Goal: Task Accomplishment & Management: Complete application form

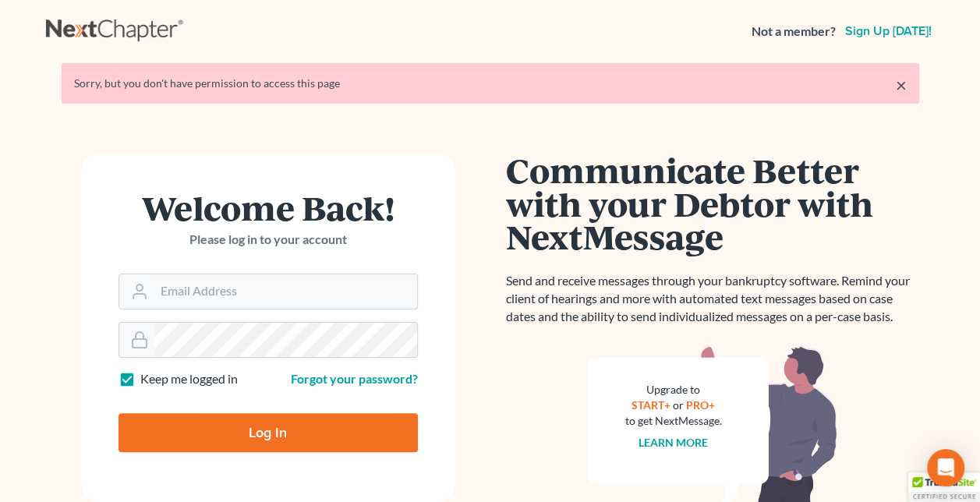
type input "[PERSON_NAME][EMAIL_ADDRESS][DOMAIN_NAME]"
click at [276, 434] on input "Log In" at bounding box center [269, 432] width 300 height 39
type input "Thinking..."
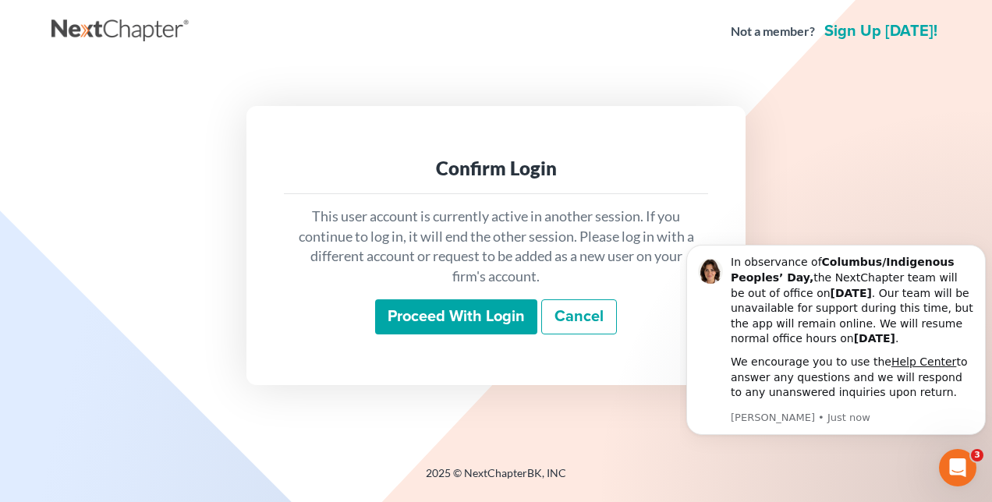
click at [475, 321] on input "Proceed with login" at bounding box center [456, 318] width 162 height 36
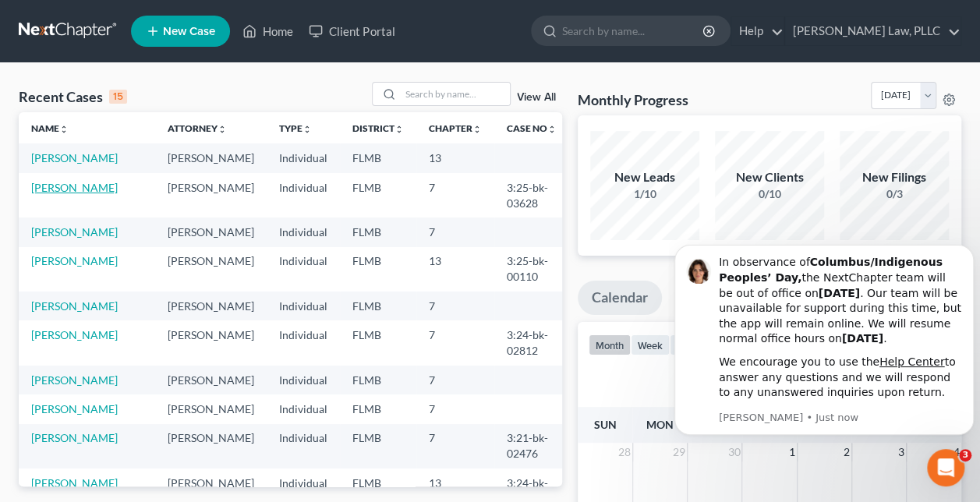
click at [81, 194] on link "[PERSON_NAME]" at bounding box center [74, 187] width 87 height 13
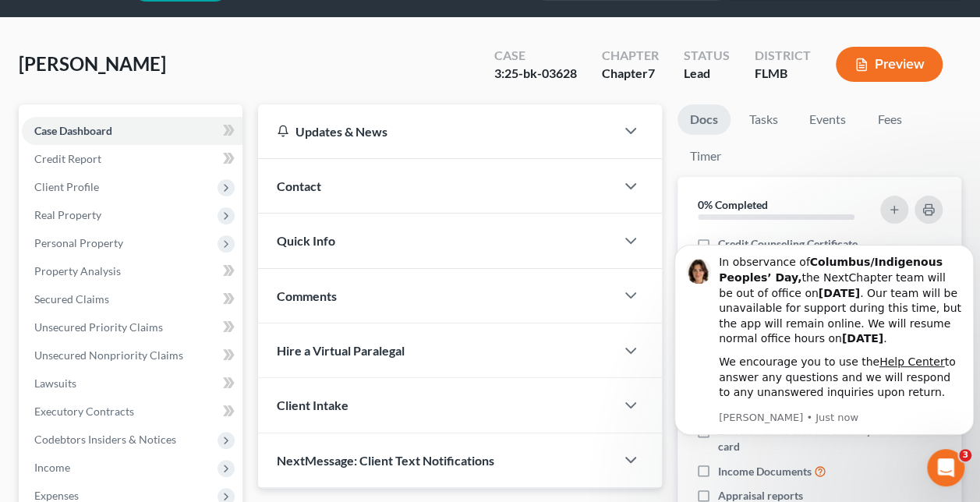
scroll to position [42, 0]
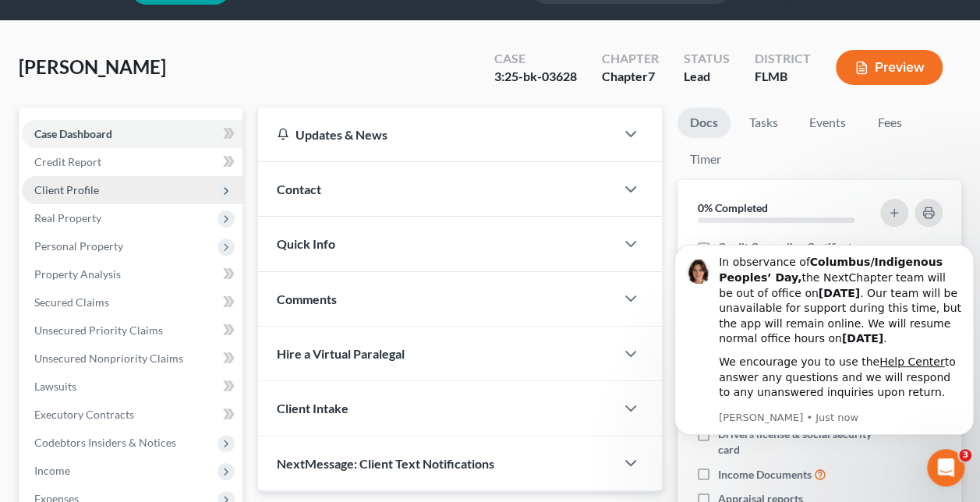
click at [118, 191] on span "Client Profile" at bounding box center [132, 190] width 221 height 28
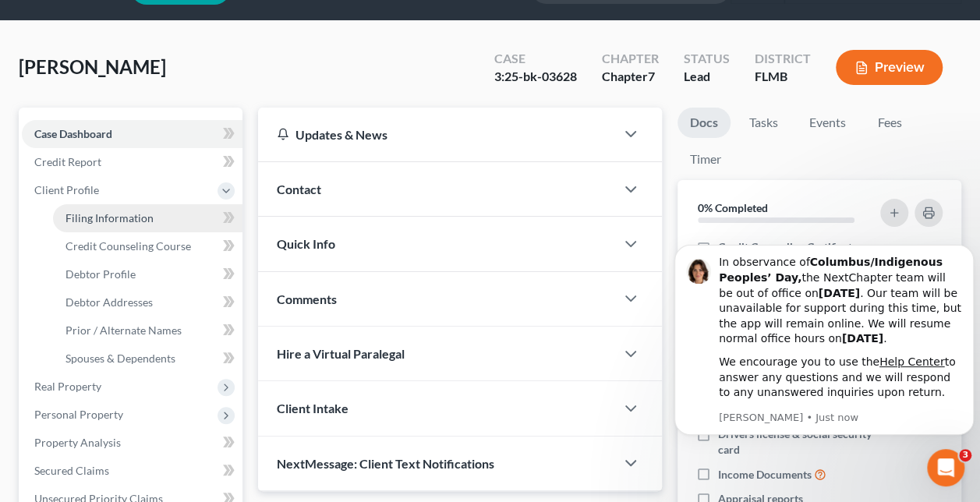
click at [124, 228] on link "Filing Information" at bounding box center [148, 218] width 190 height 28
select select "1"
select select "0"
select select "9"
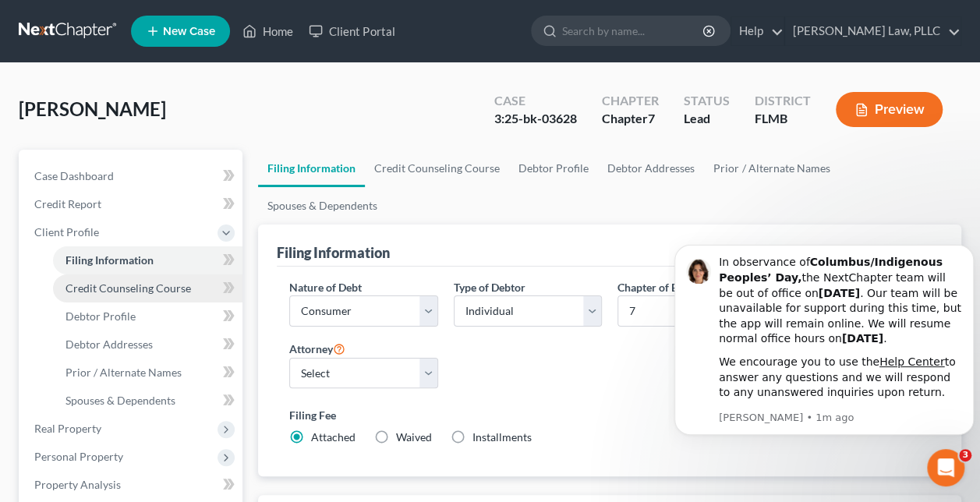
click at [149, 293] on span "Credit Counseling Course" at bounding box center [129, 288] width 126 height 13
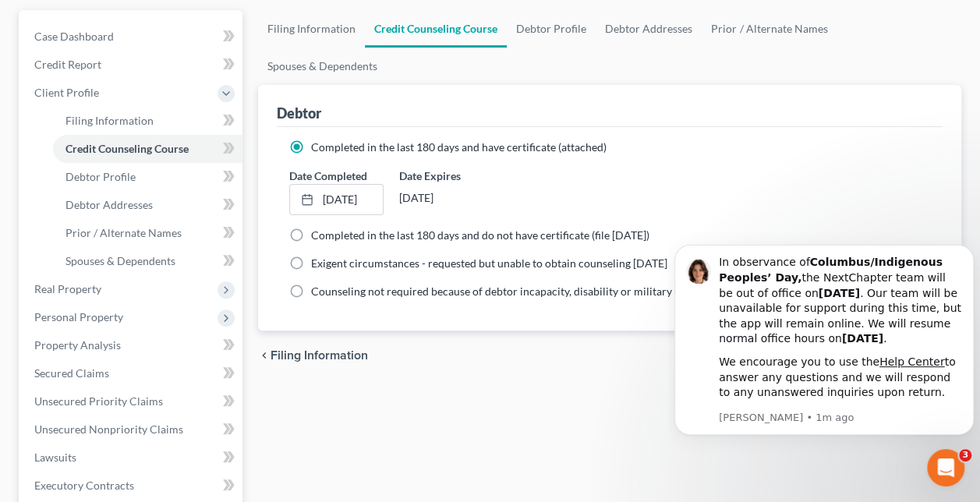
scroll to position [167, 0]
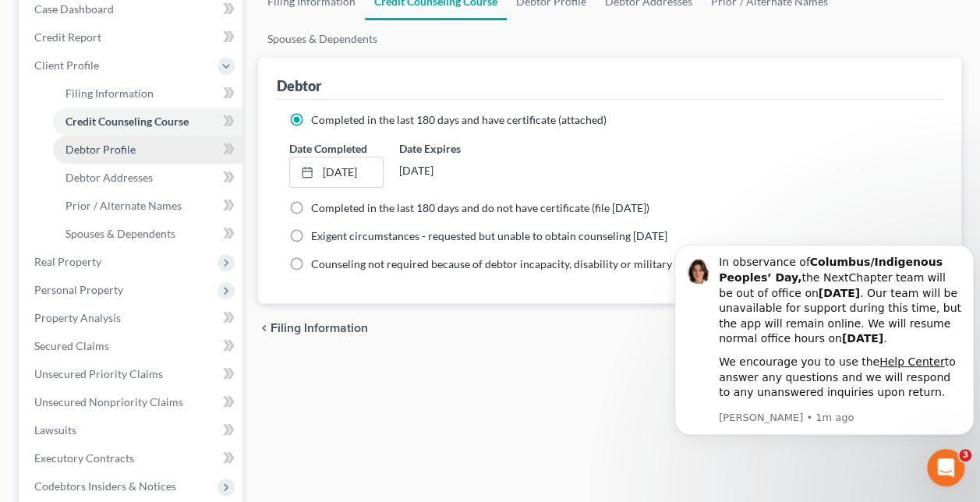
click at [118, 146] on span "Debtor Profile" at bounding box center [101, 149] width 70 height 13
select select "0"
select select "1"
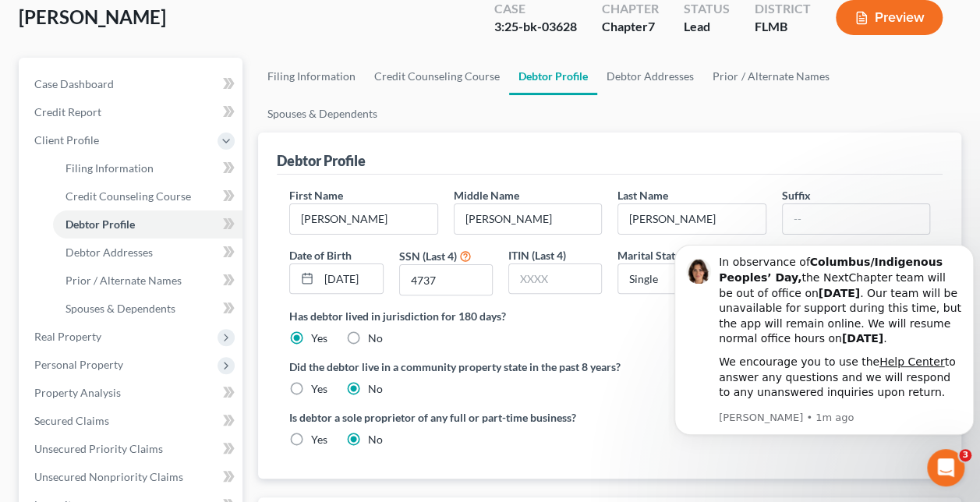
scroll to position [129, 0]
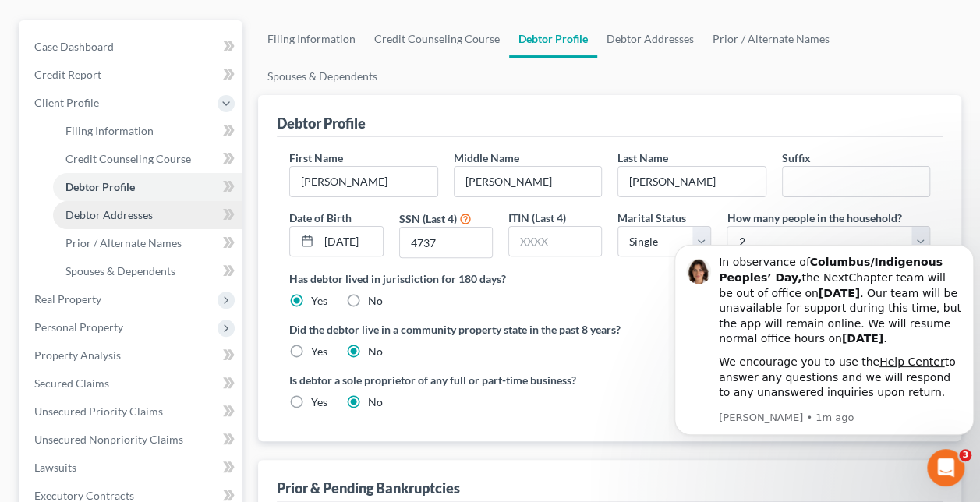
click at [140, 214] on span "Debtor Addresses" at bounding box center [109, 214] width 87 height 13
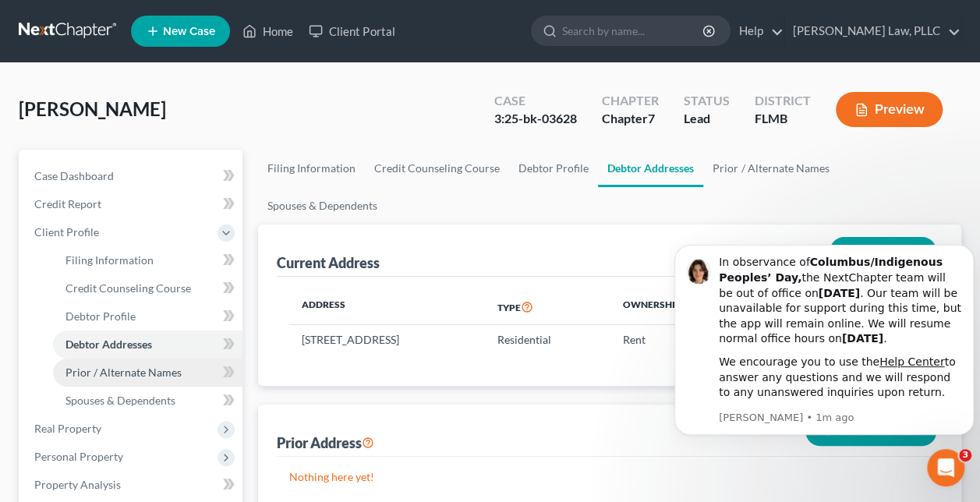
click at [105, 378] on span "Prior / Alternate Names" at bounding box center [124, 372] width 116 height 13
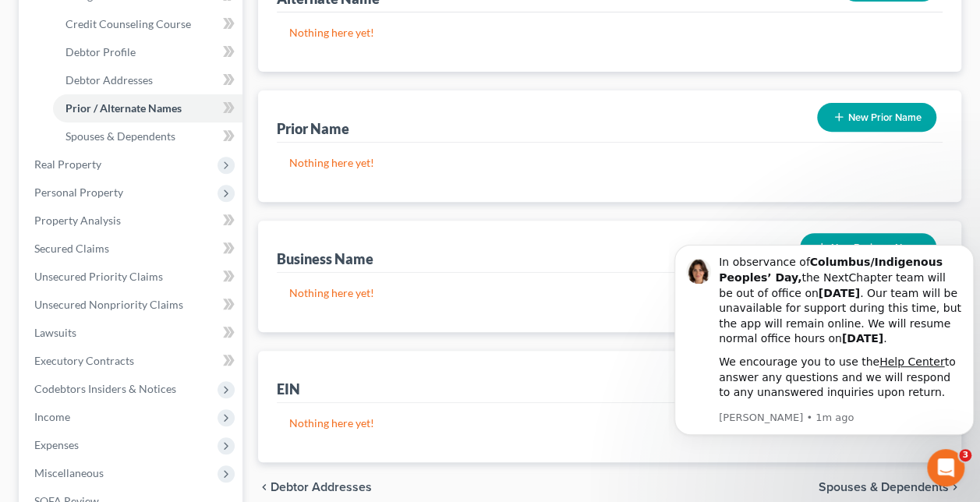
scroll to position [268, 0]
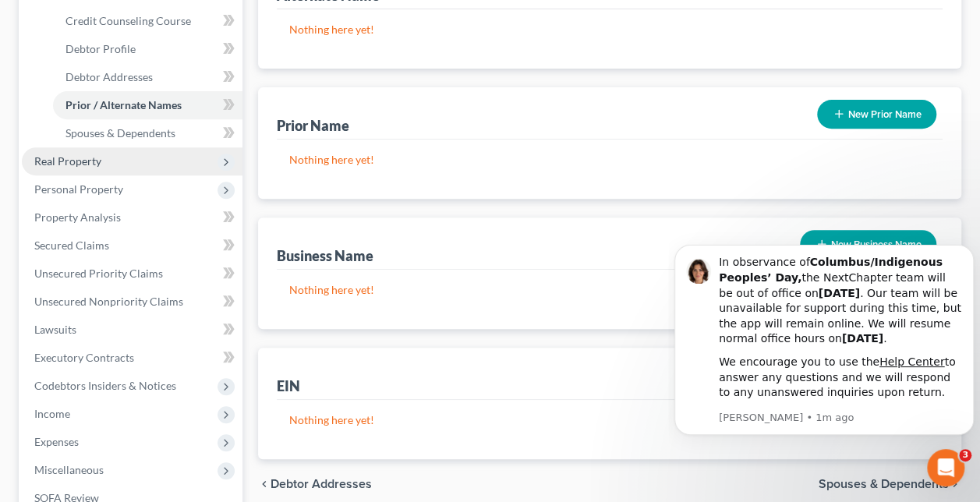
click at [205, 160] on span "Real Property" at bounding box center [132, 161] width 221 height 28
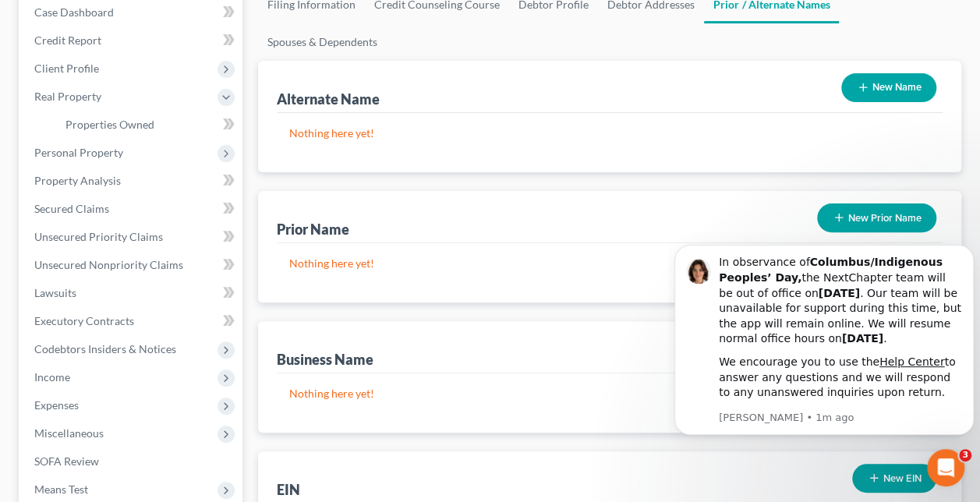
scroll to position [165, 0]
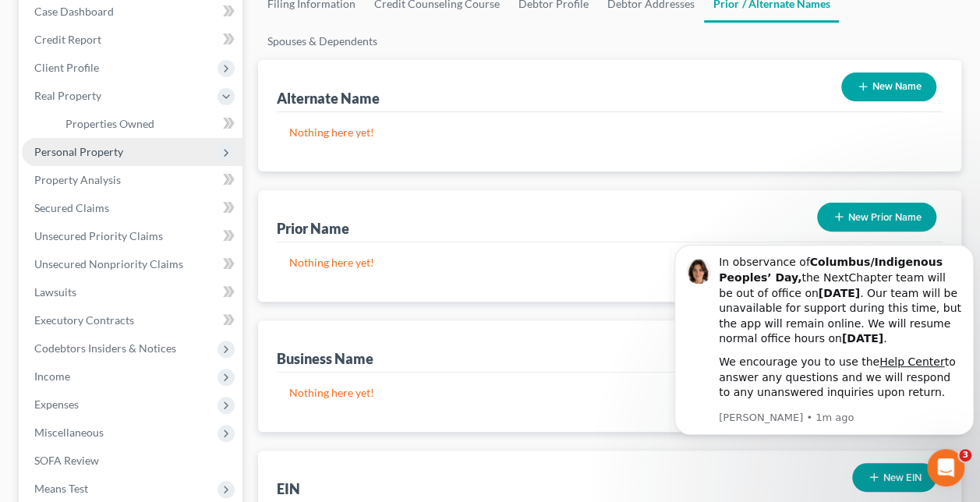
click at [114, 157] on span "Personal Property" at bounding box center [78, 151] width 89 height 13
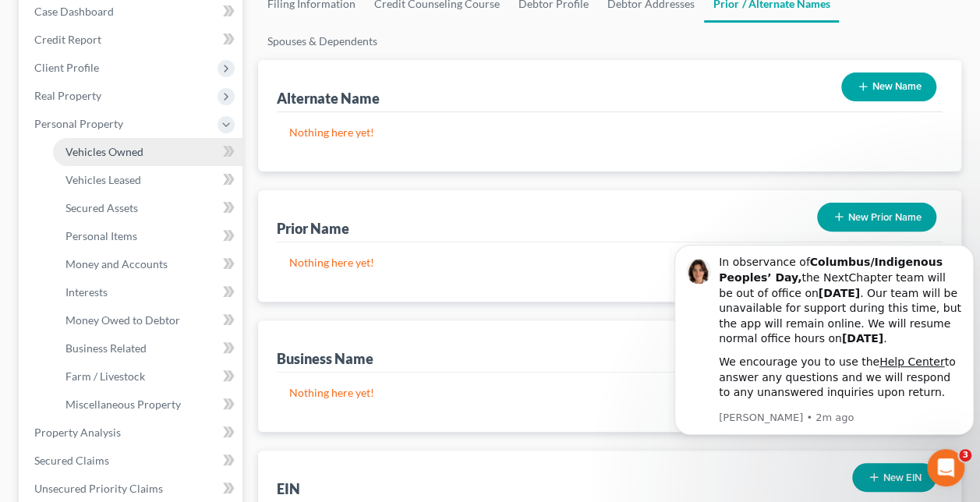
click at [129, 151] on span "Vehicles Owned" at bounding box center [105, 151] width 78 height 13
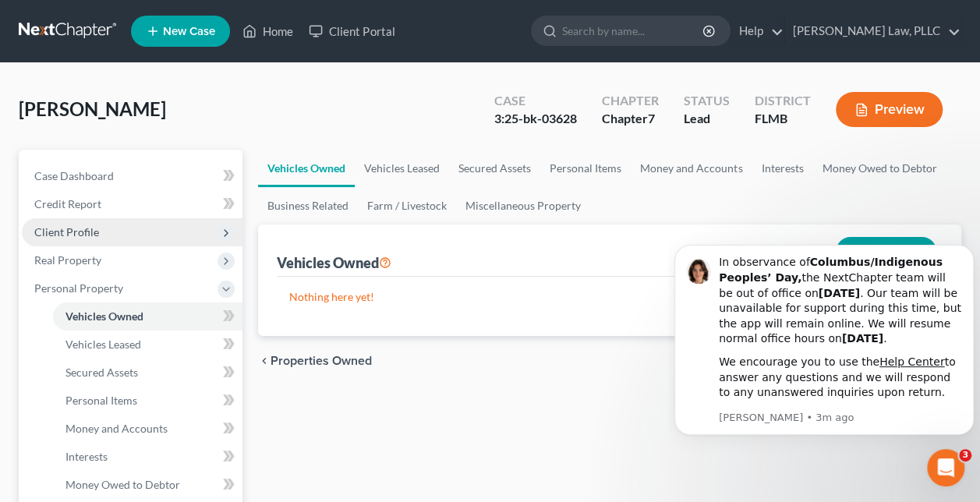
click at [109, 230] on span "Client Profile" at bounding box center [132, 232] width 221 height 28
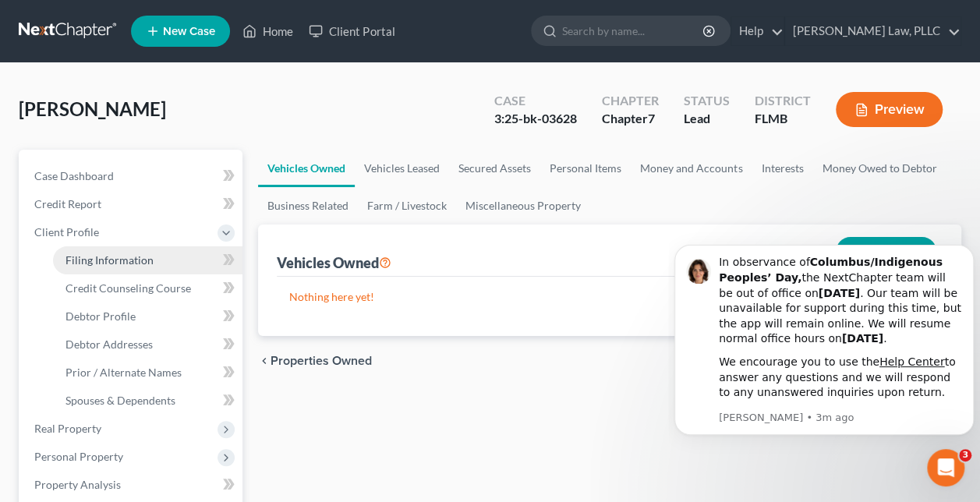
click at [106, 259] on span "Filing Information" at bounding box center [110, 259] width 88 height 13
select select "1"
select select "0"
select select "15"
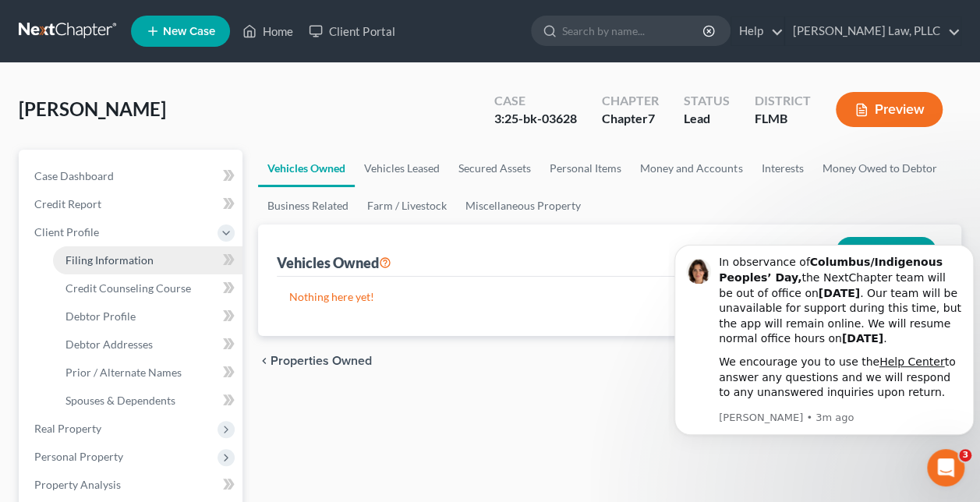
select select "0"
select select "9"
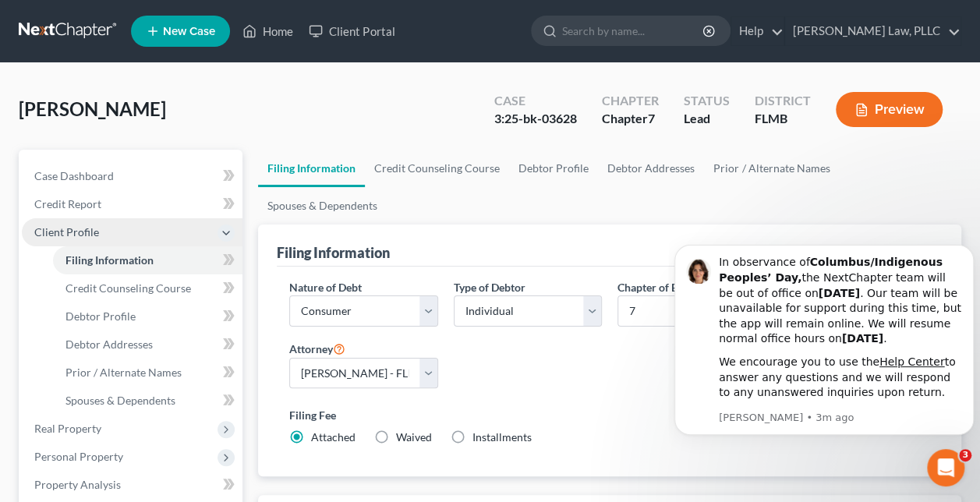
click at [105, 226] on span "Client Profile" at bounding box center [132, 232] width 221 height 28
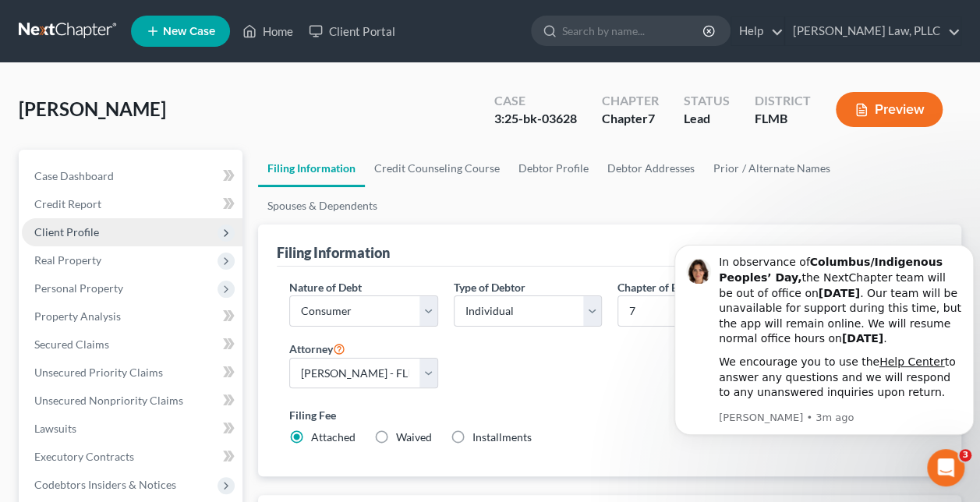
click at [78, 224] on span "Client Profile" at bounding box center [132, 232] width 221 height 28
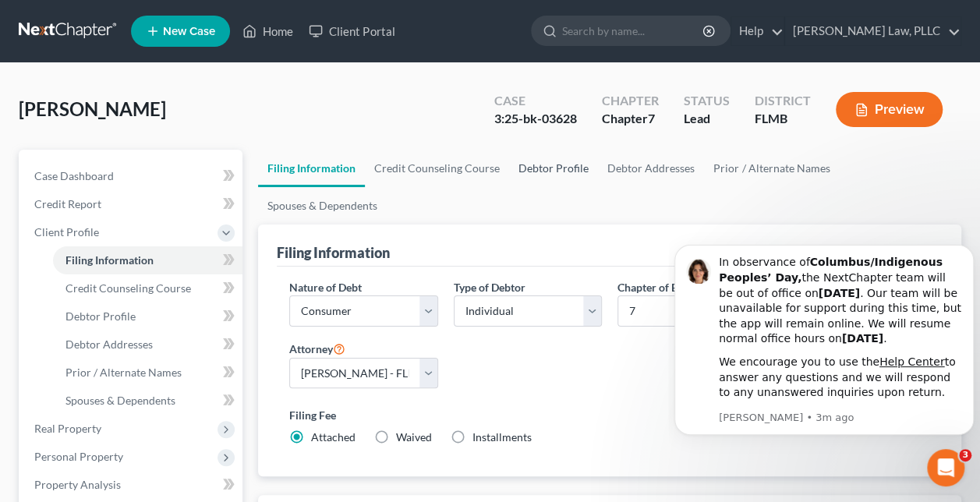
click at [563, 168] on link "Debtor Profile" at bounding box center [553, 168] width 89 height 37
select select "0"
select select "1"
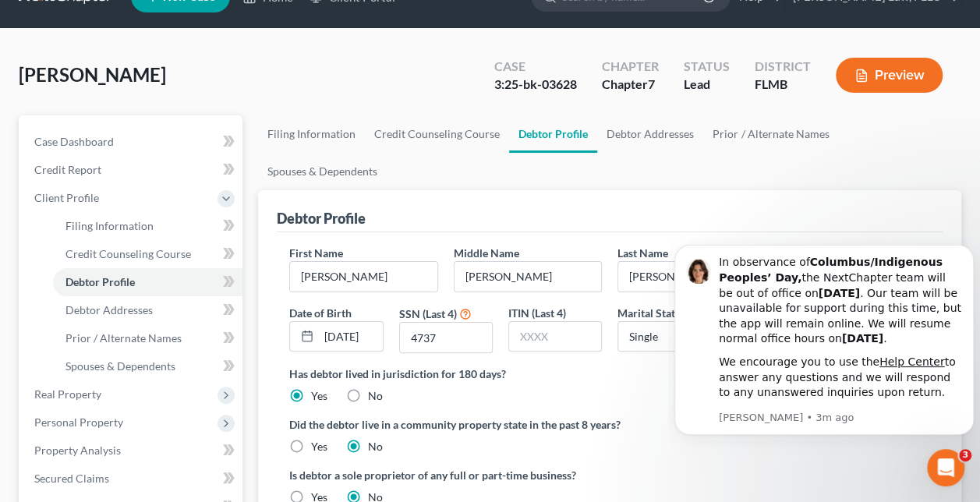
scroll to position [45, 0]
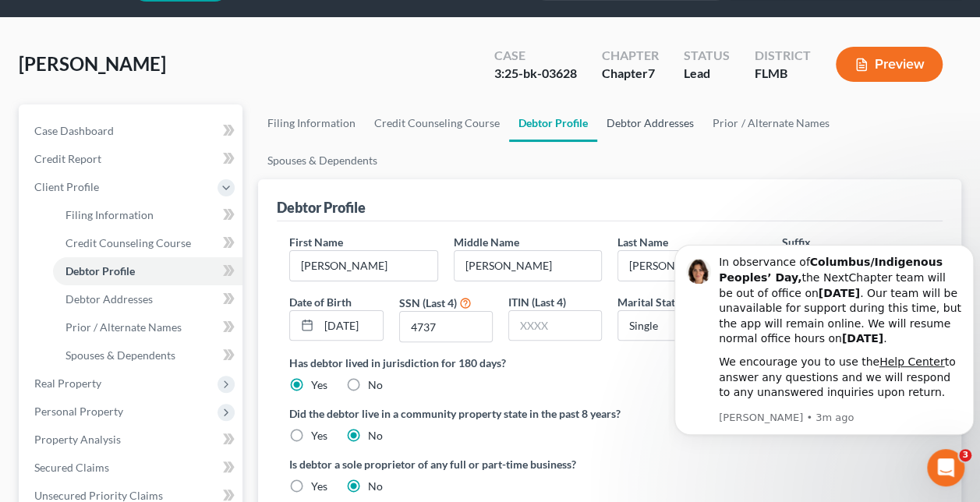
click at [650, 122] on link "Debtor Addresses" at bounding box center [650, 123] width 106 height 37
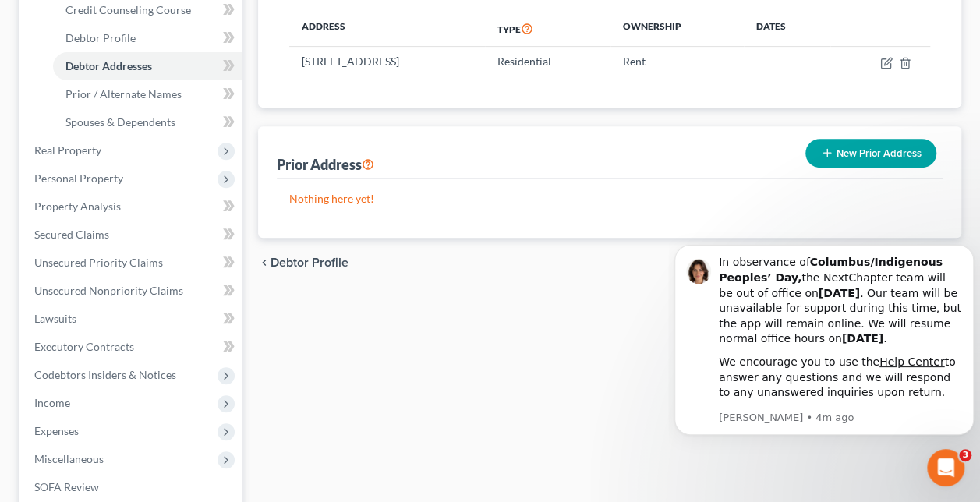
scroll to position [273, 0]
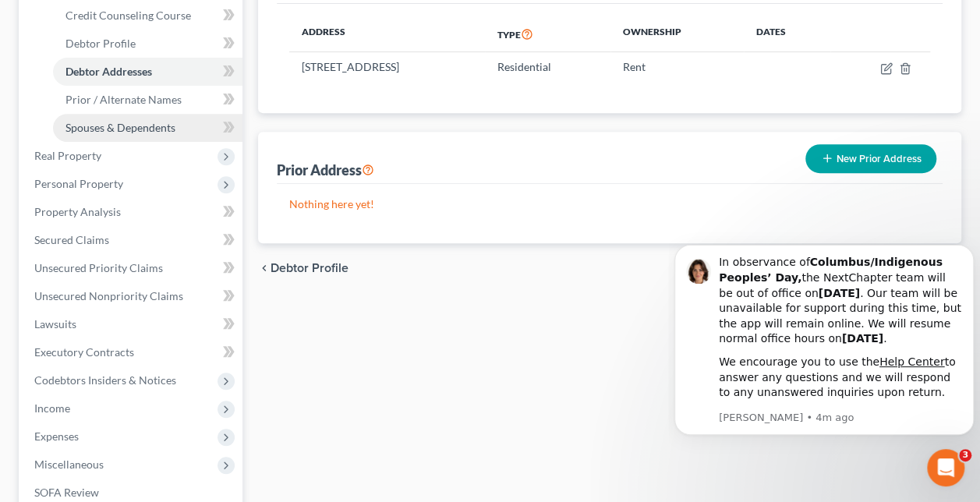
click at [187, 125] on link "Spouses & Dependents" at bounding box center [148, 128] width 190 height 28
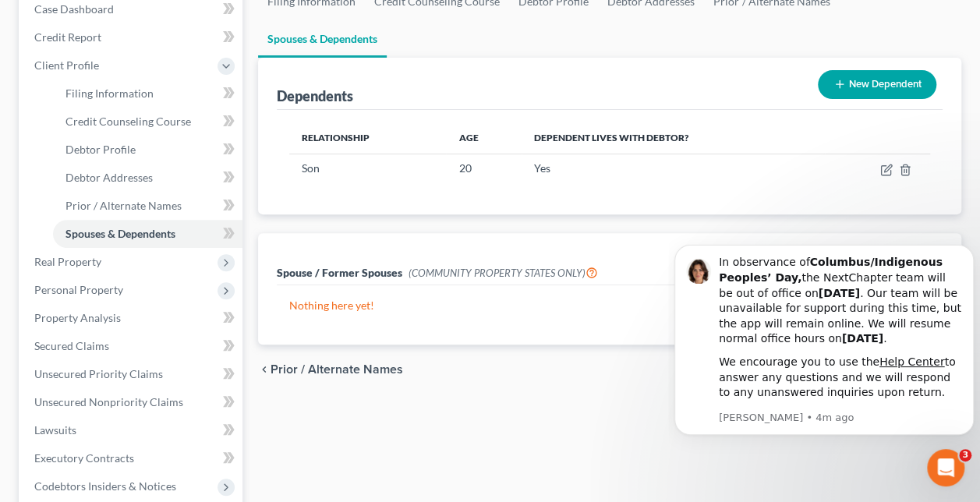
scroll to position [193, 0]
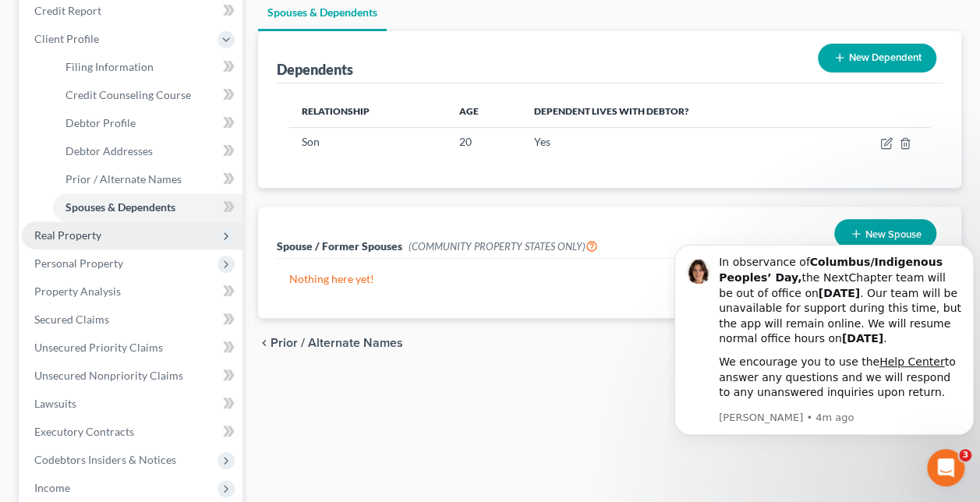
click at [133, 234] on span "Real Property" at bounding box center [132, 236] width 221 height 28
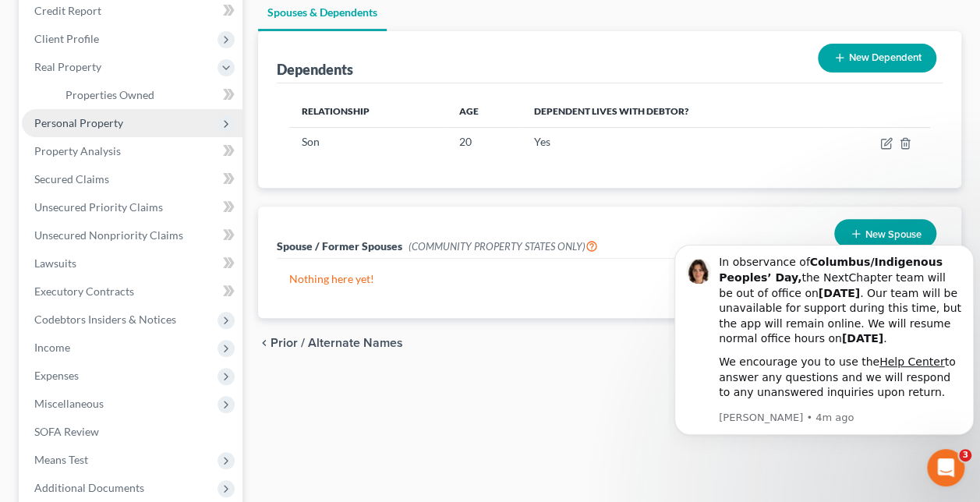
click at [126, 123] on span "Personal Property" at bounding box center [132, 123] width 221 height 28
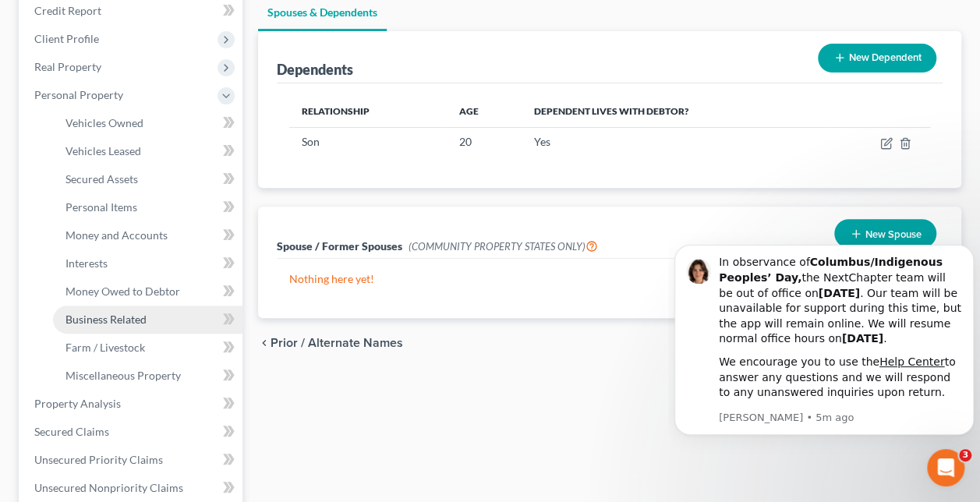
click at [144, 320] on span "Business Related" at bounding box center [106, 319] width 81 height 13
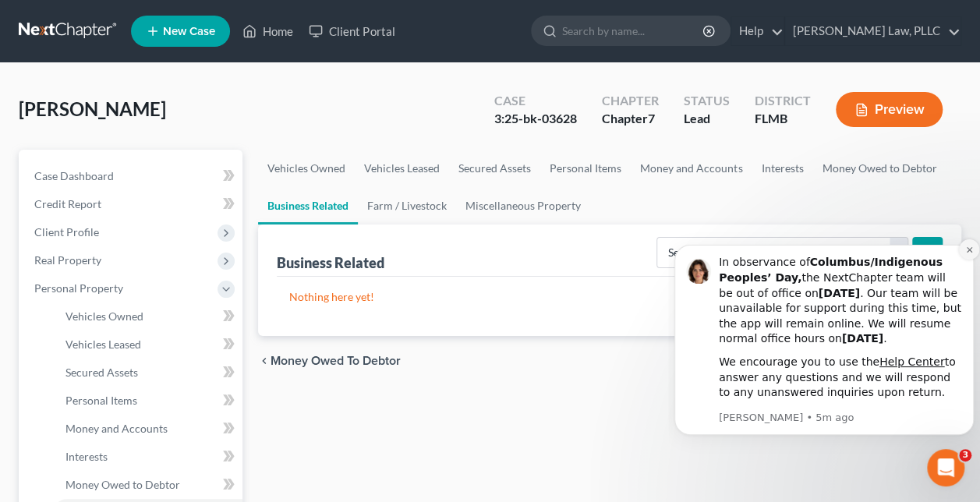
click at [970, 259] on button "Dismiss notification" at bounding box center [969, 249] width 20 height 20
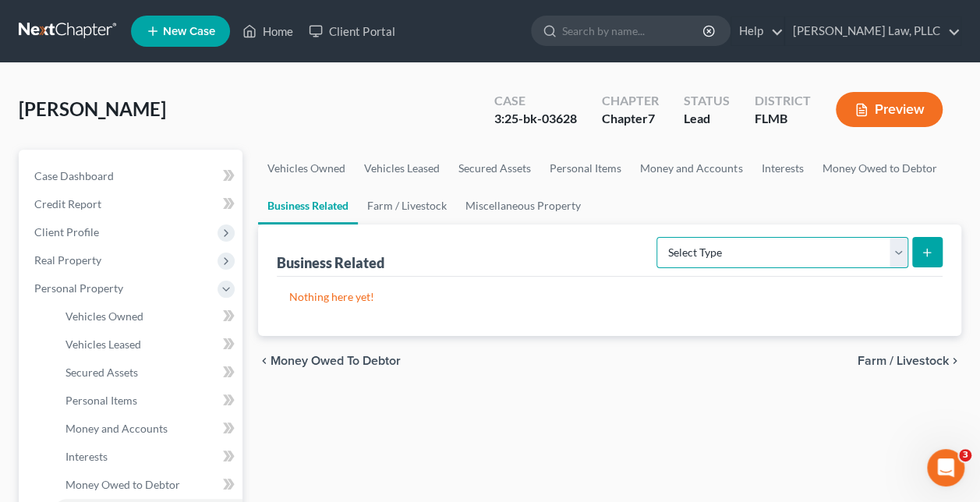
click at [905, 253] on select "Select Type Customer Lists Franchises Inventory Licenses Machinery Office Equip…" at bounding box center [783, 252] width 252 height 31
click at [705, 174] on link "Money and Accounts" at bounding box center [691, 168] width 121 height 37
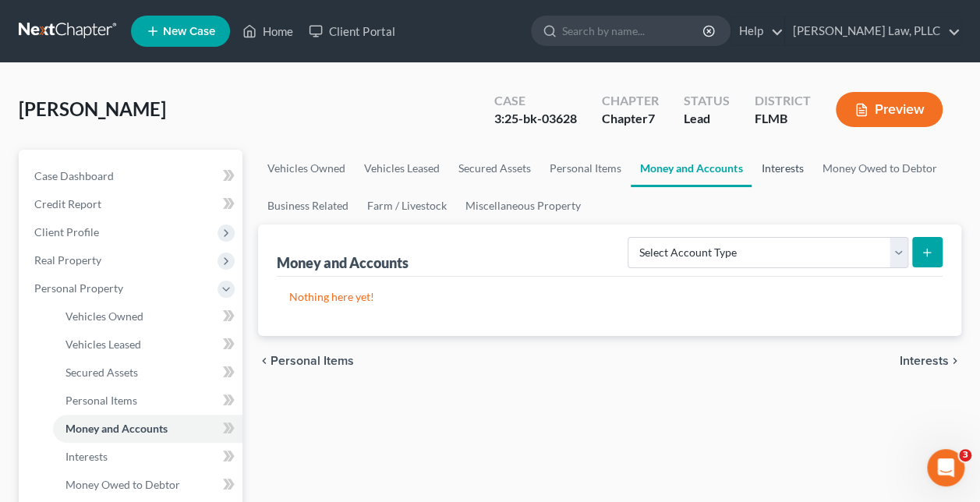
click at [779, 176] on link "Interests" at bounding box center [782, 168] width 61 height 37
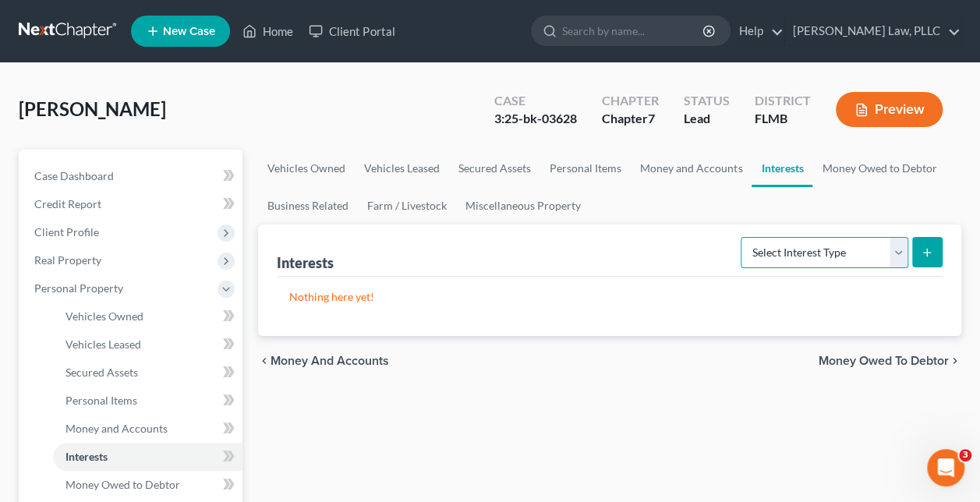
click at [899, 253] on select "Select Interest Type 401K Annuity Bond Education IRA Government Bond Government…" at bounding box center [825, 252] width 168 height 31
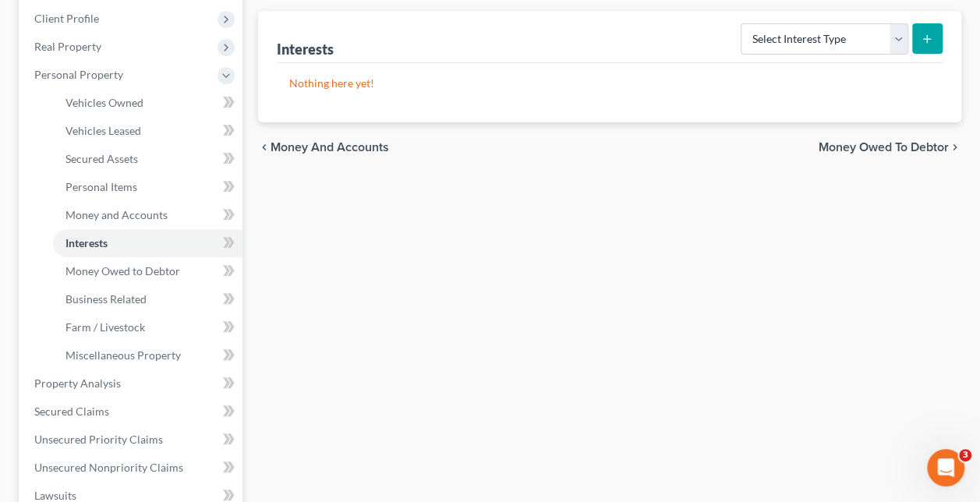
scroll to position [218, 0]
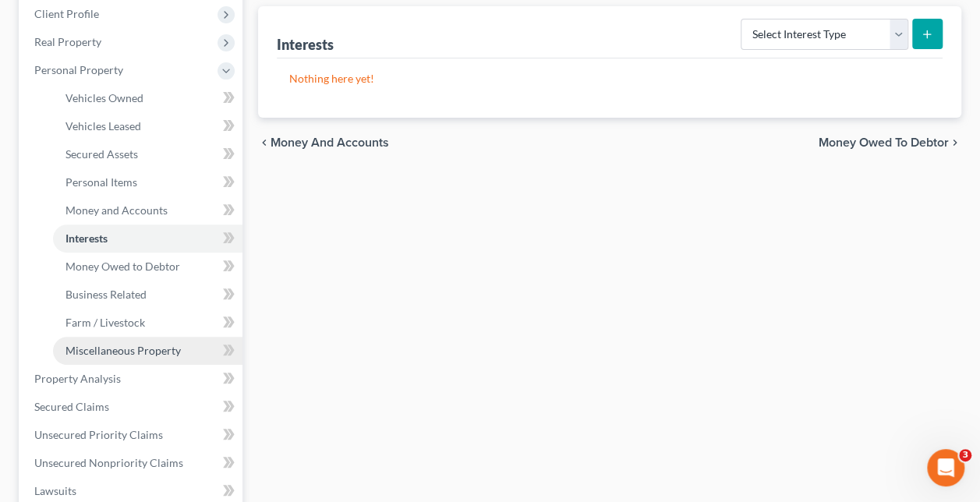
click at [129, 356] on span "Miscellaneous Property" at bounding box center [123, 350] width 115 height 13
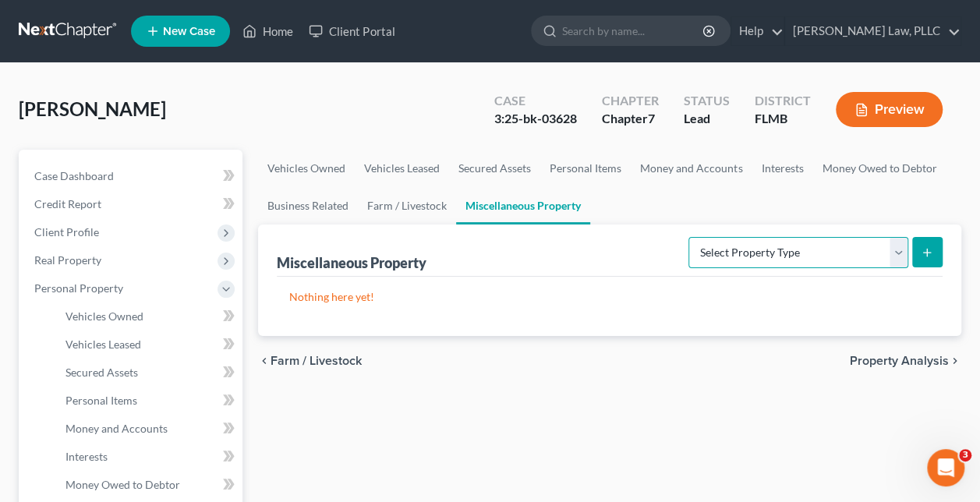
click at [900, 250] on select "Select Property Type Assigned for Creditor Benefit [DATE] Holding for Another N…" at bounding box center [799, 252] width 220 height 31
click at [604, 171] on link "Personal Items" at bounding box center [586, 168] width 90 height 37
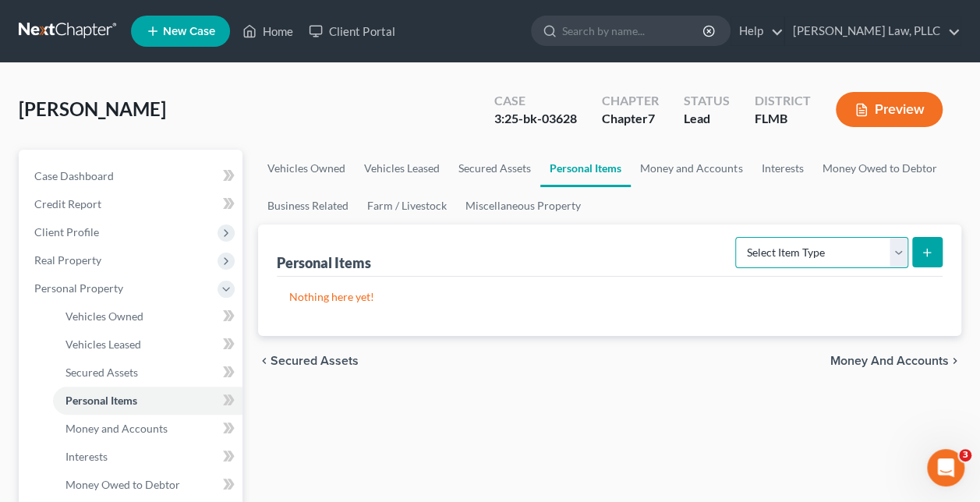
click at [901, 251] on select "Select Item Type Clothing Collectibles Of Value Electronics Firearms Household …" at bounding box center [822, 252] width 173 height 31
click at [298, 163] on link "Vehicles Owned" at bounding box center [306, 168] width 97 height 37
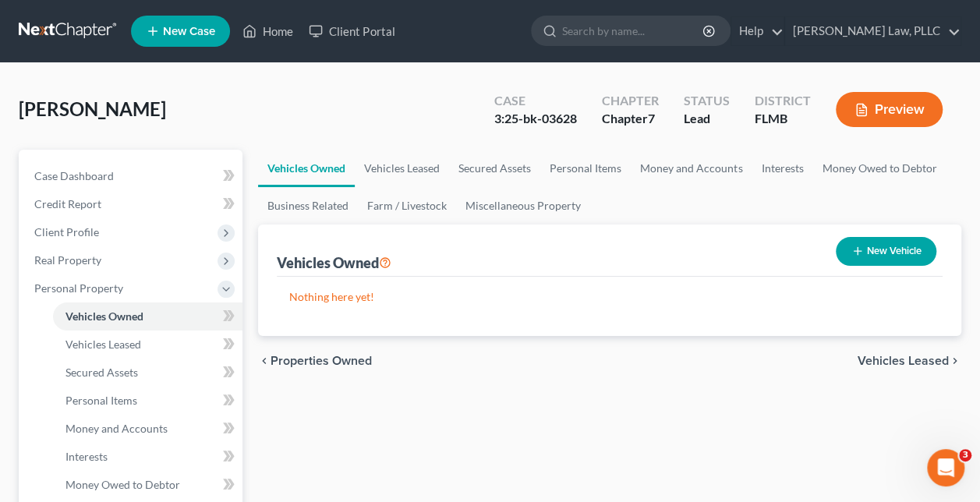
click at [914, 250] on button "New Vehicle" at bounding box center [886, 251] width 101 height 29
select select "0"
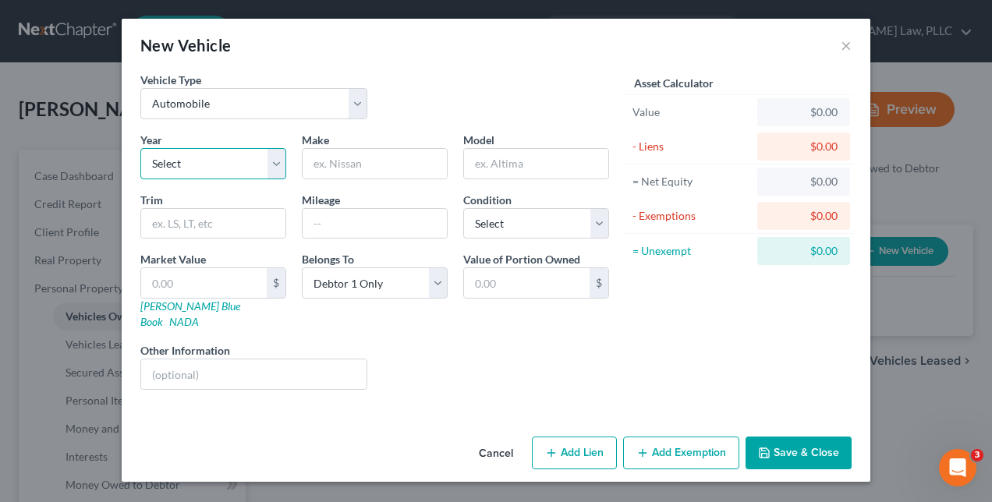
click at [273, 165] on select "Select 2026 2025 2024 2023 2022 2021 2020 2019 2018 2017 2016 2015 2014 2013 20…" at bounding box center [213, 163] width 146 height 31
select select "10"
click at [140, 148] on select "Select 2026 2025 2024 2023 2022 2021 2020 2019 2018 2017 2016 2015 2014 2013 20…" at bounding box center [213, 163] width 146 height 31
click at [401, 165] on input "text" at bounding box center [375, 164] width 144 height 30
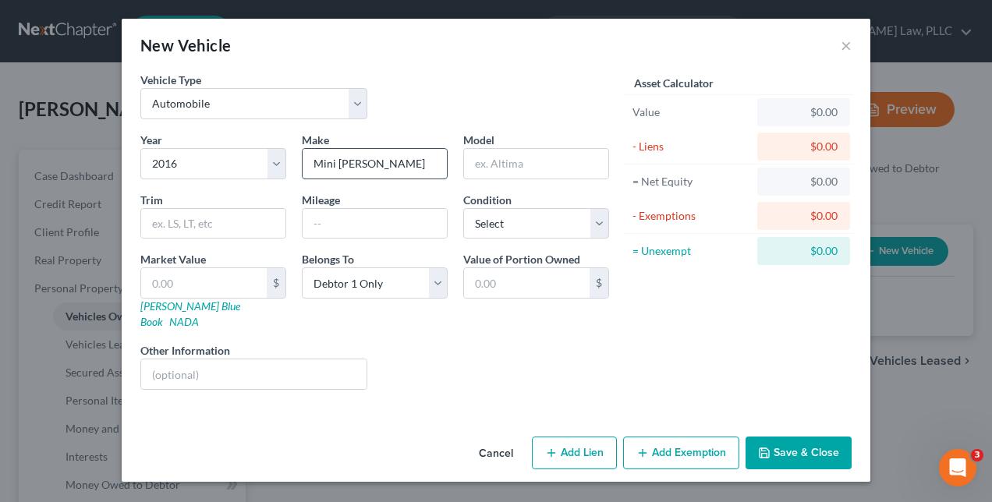
type input "Mini [PERSON_NAME]"
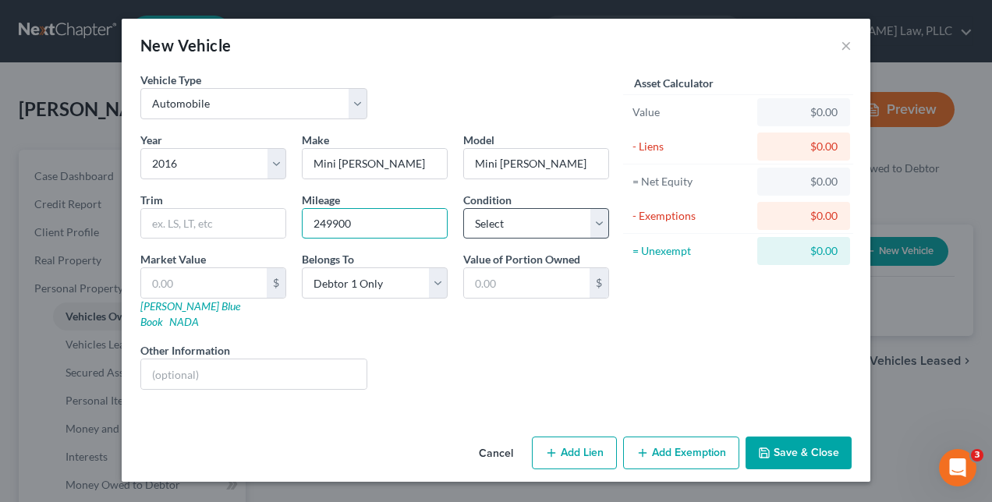
type input "249900"
click at [598, 222] on select "Select Excellent Very Good Good Fair Poor" at bounding box center [536, 223] width 146 height 31
select select "3"
click at [463, 208] on select "Select Excellent Very Good Good Fair Poor" at bounding box center [536, 223] width 146 height 31
click at [576, 440] on button "Add Lien" at bounding box center [574, 453] width 85 height 33
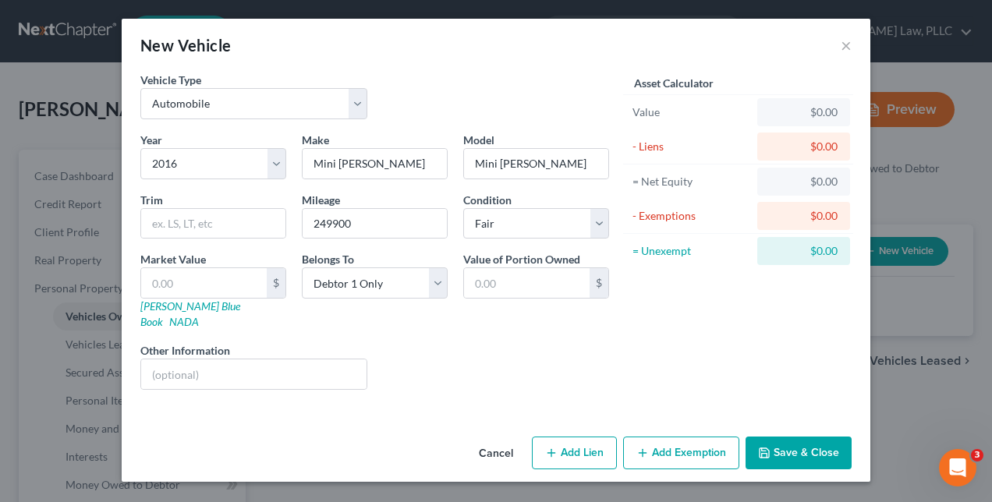
select select "0"
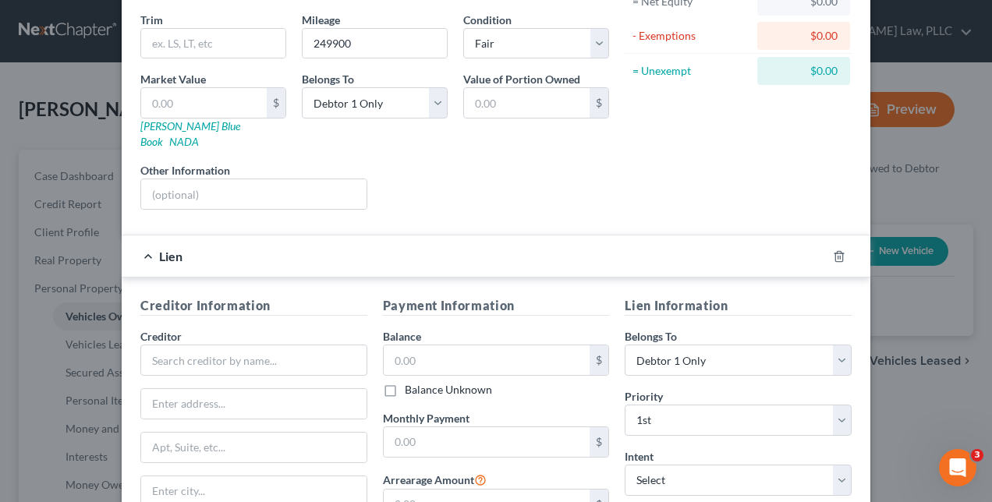
scroll to position [197, 0]
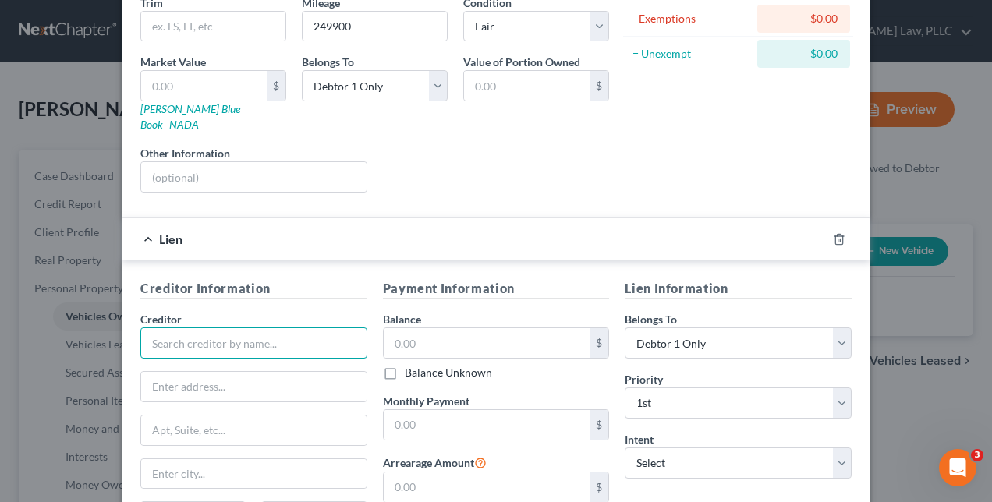
click at [292, 328] on input "text" at bounding box center [253, 343] width 227 height 31
type input "TitleMax"
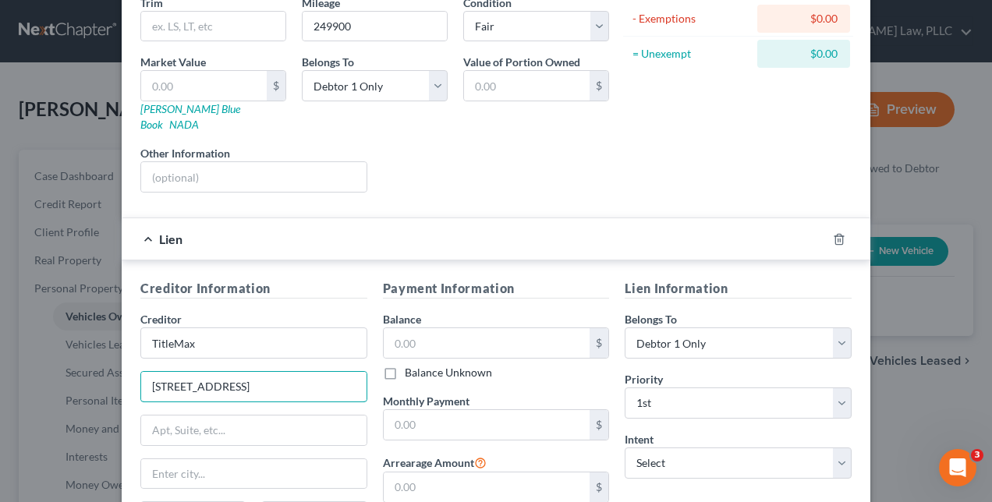
type input "[STREET_ADDRESS]"
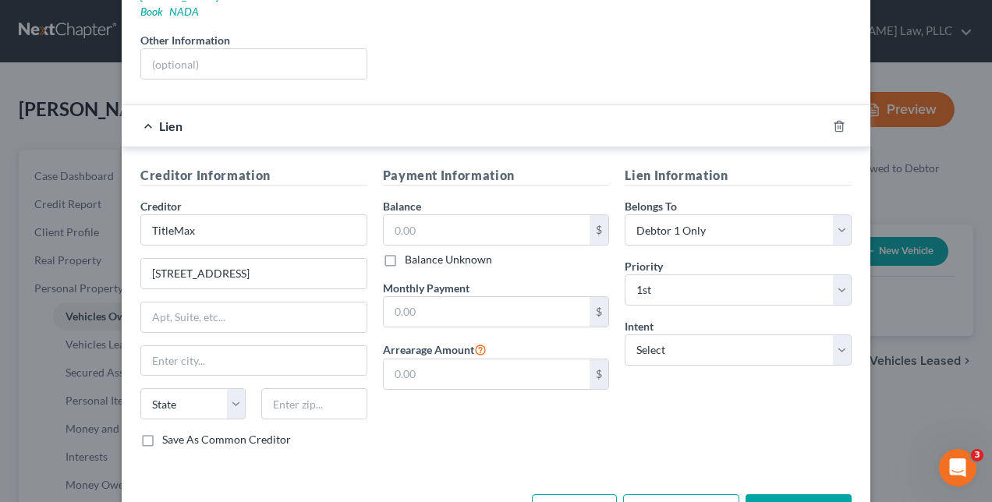
scroll to position [310, 0]
click at [303, 391] on input "text" at bounding box center [313, 404] width 105 height 31
type input "31548"
type input "Kingsland"
select select "10"
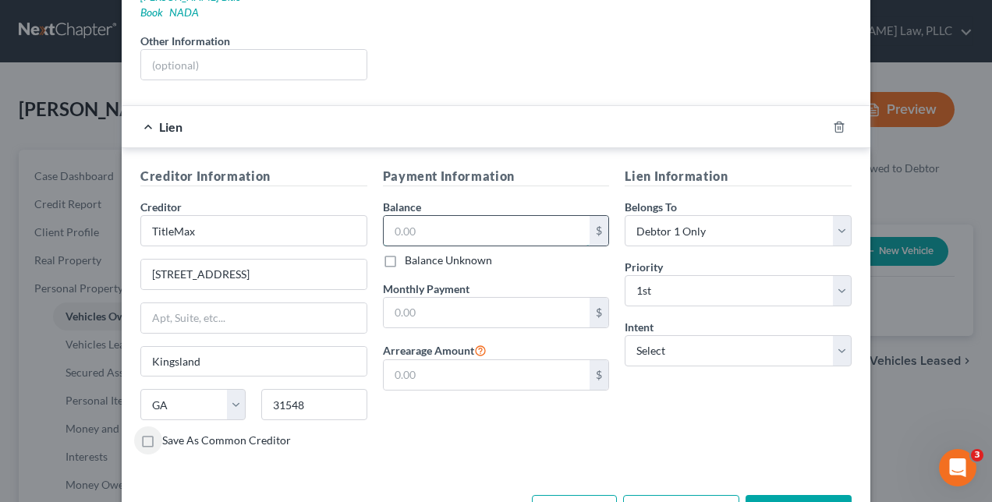
click at [519, 216] on input "text" at bounding box center [487, 231] width 207 height 30
type input "4,000.00"
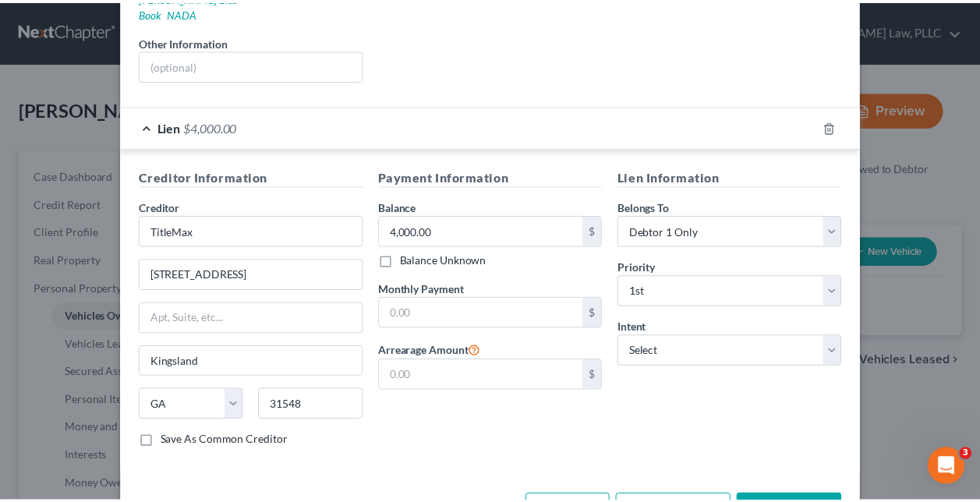
scroll to position [345, 0]
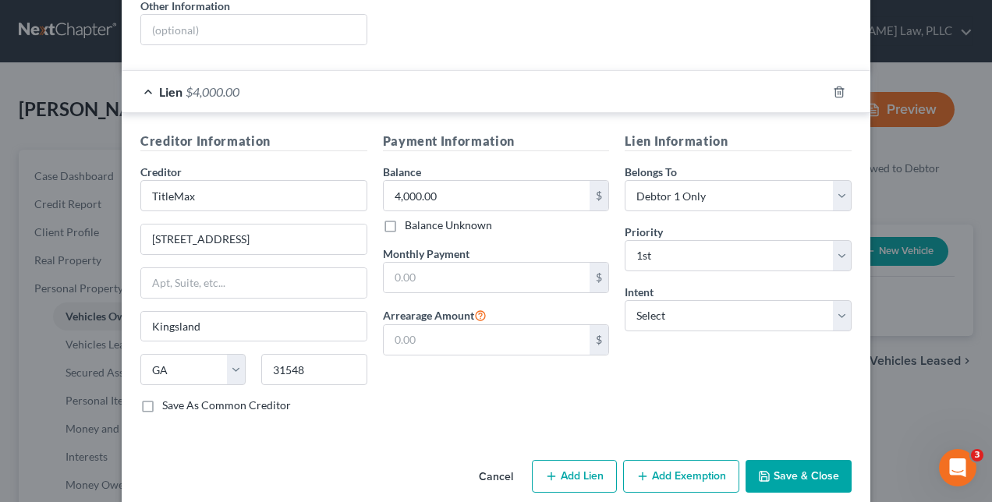
click at [792, 460] on button "Save & Close" at bounding box center [799, 476] width 106 height 33
